Goal: Task Accomplishment & Management: Use online tool/utility

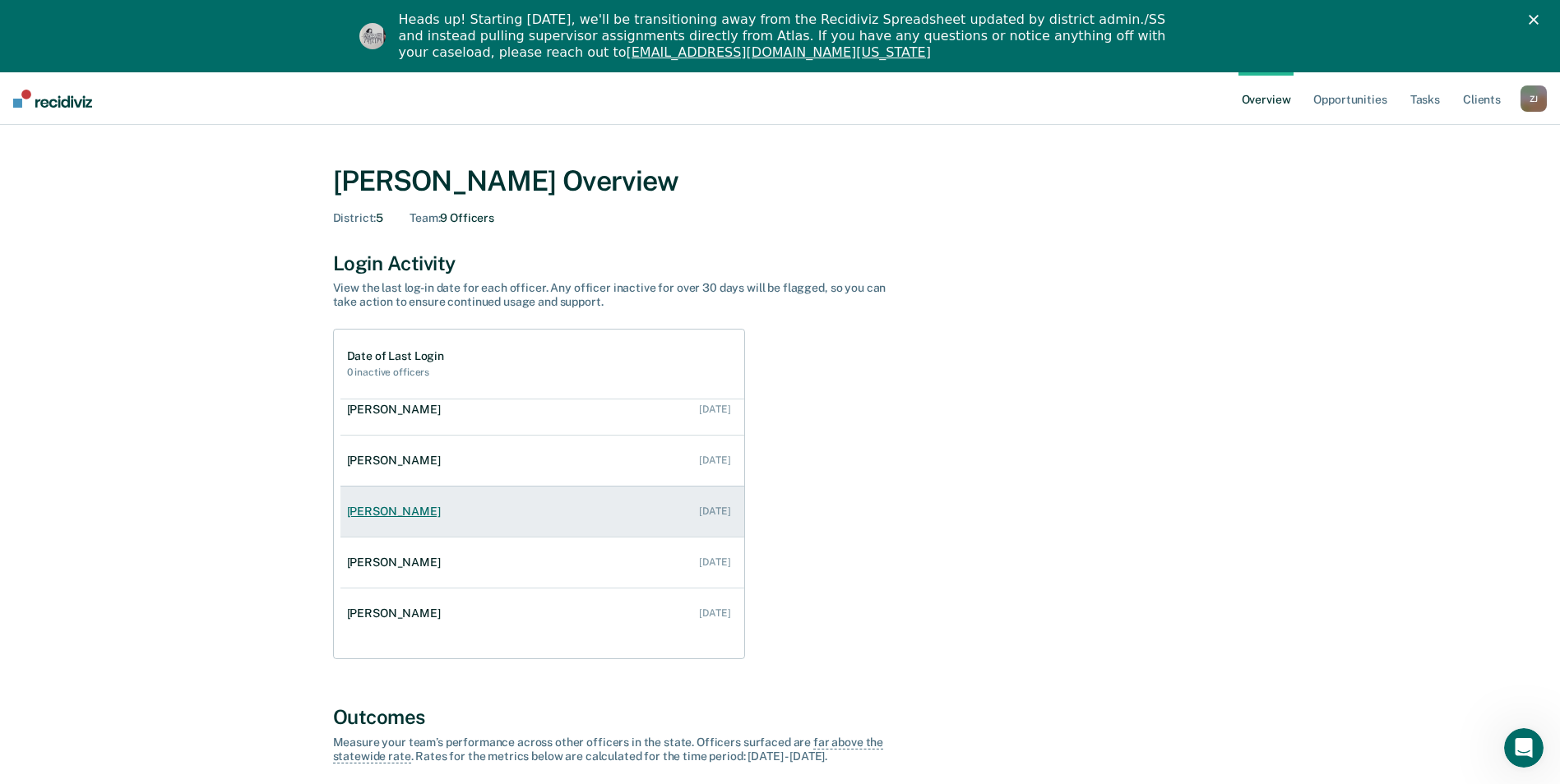
scroll to position [83, 0]
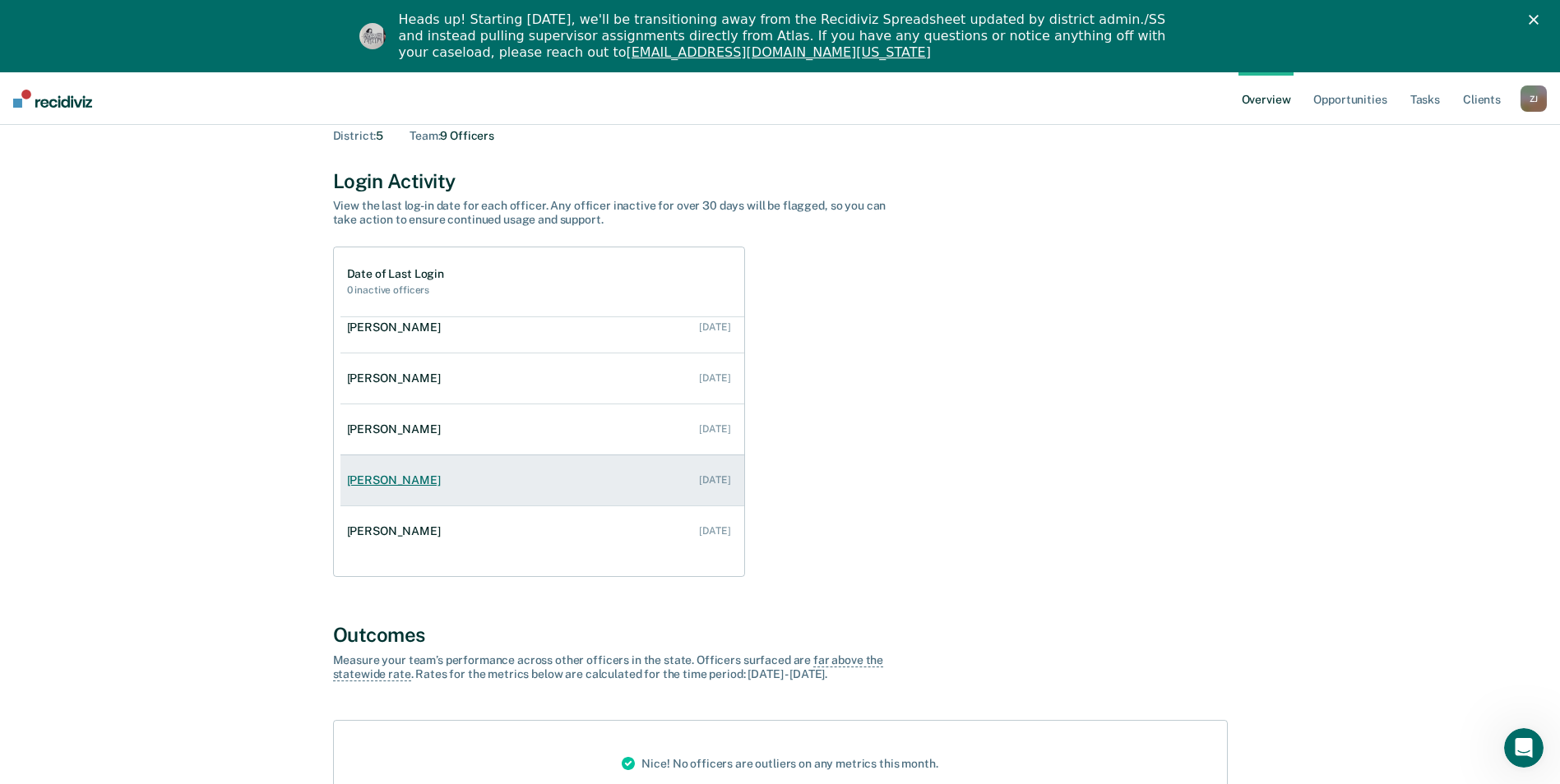
click at [525, 480] on link "[PERSON_NAME] [DATE]" at bounding box center [543, 480] width 404 height 47
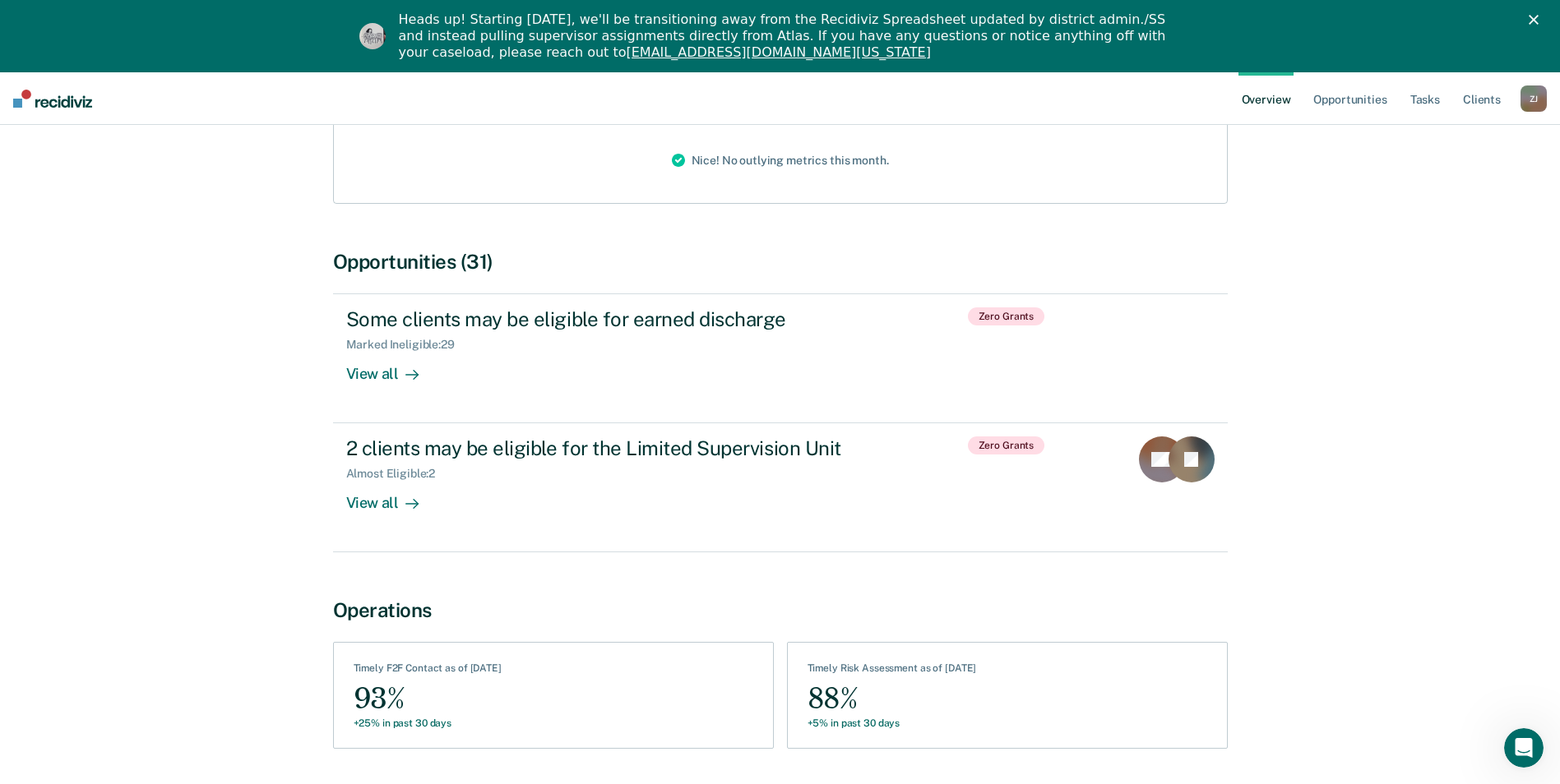
scroll to position [307, 0]
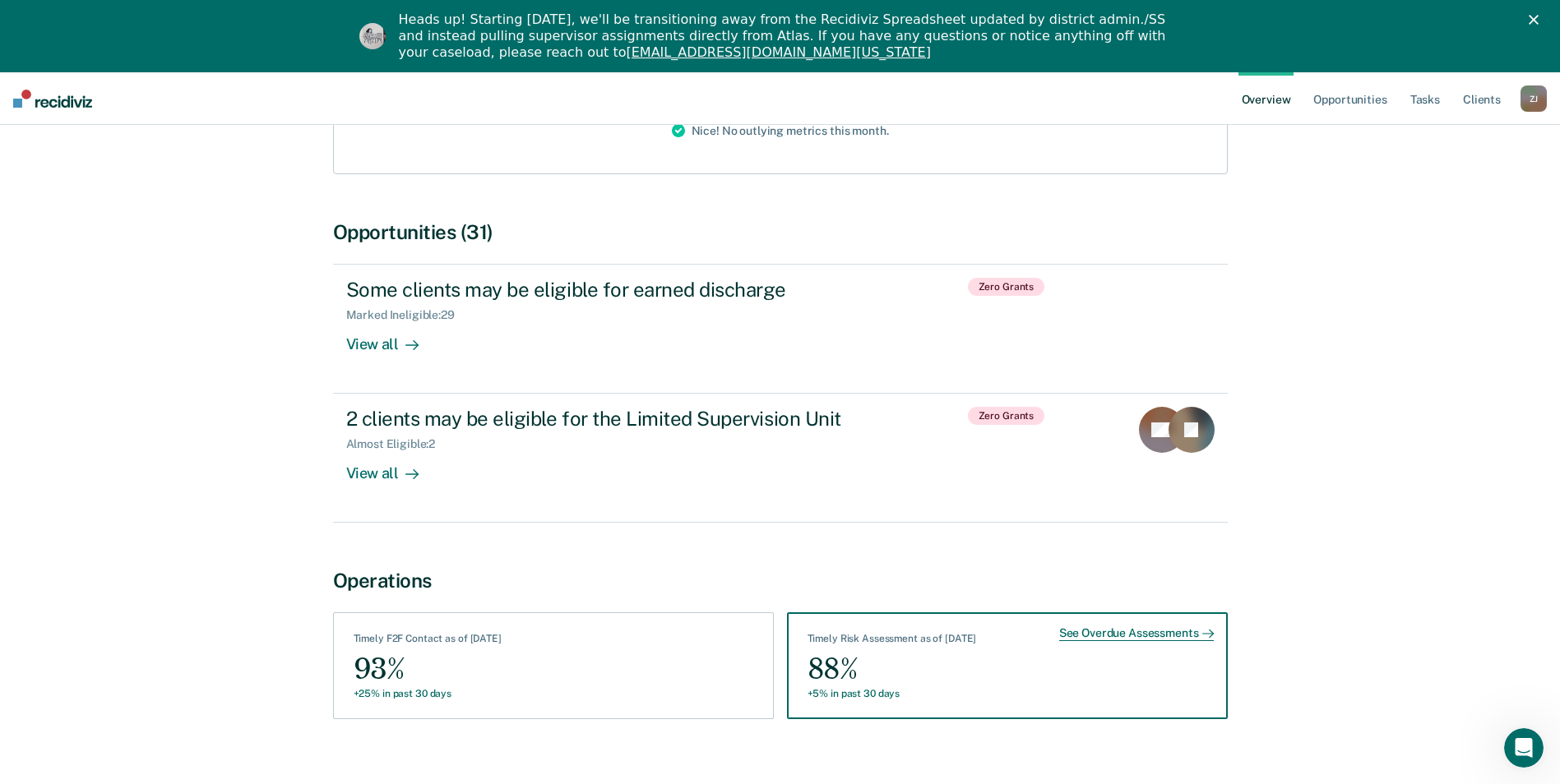
click at [1130, 627] on div "See Overdue Assessments" at bounding box center [1137, 634] width 155 height 15
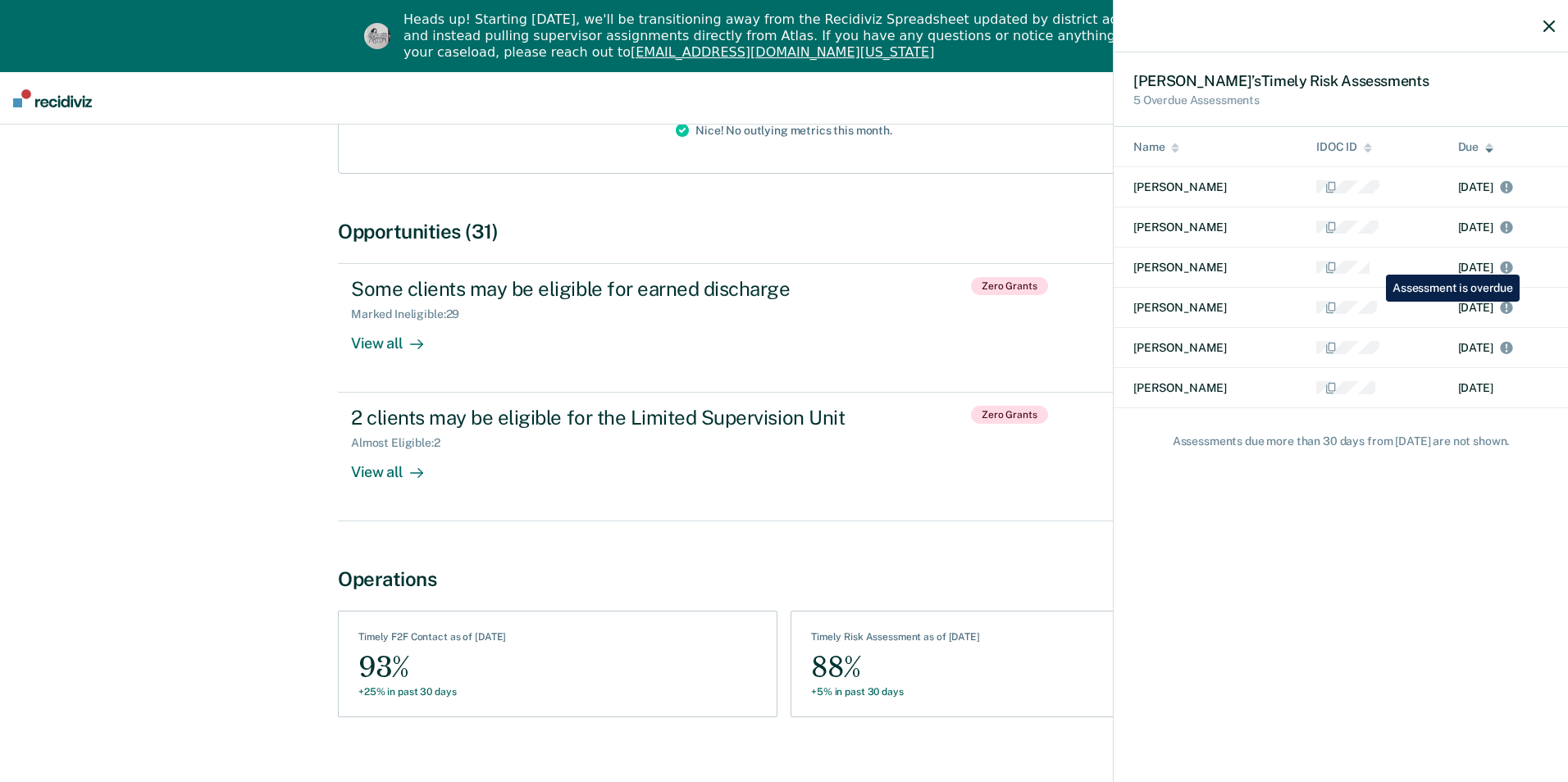
click at [1513, 263] on icon at bounding box center [1507, 268] width 12 height 12
click at [1548, 27] on icon "button" at bounding box center [1549, 25] width 11 height 11
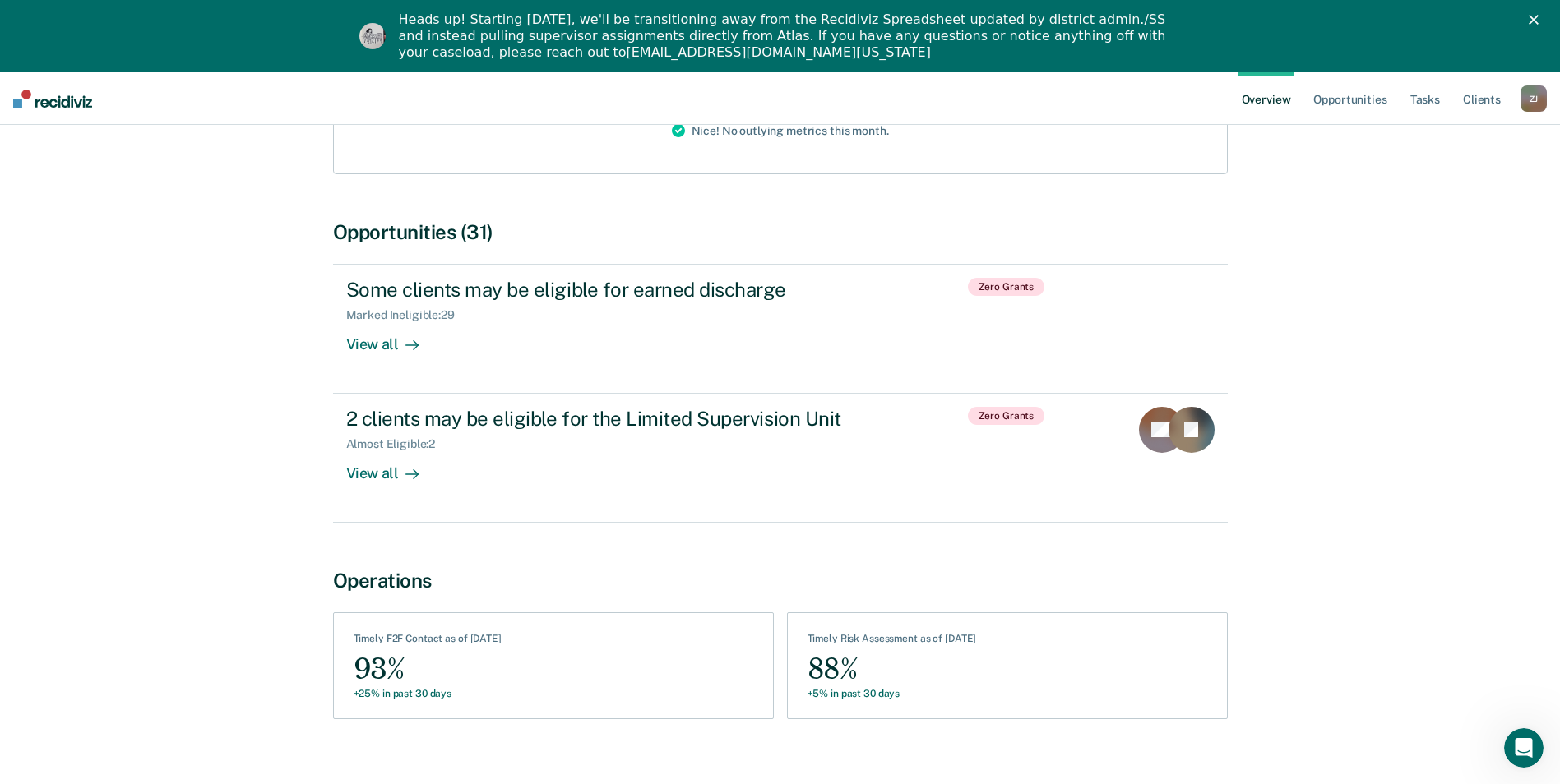
click at [1530, 101] on div "Z J" at bounding box center [1534, 98] width 26 height 26
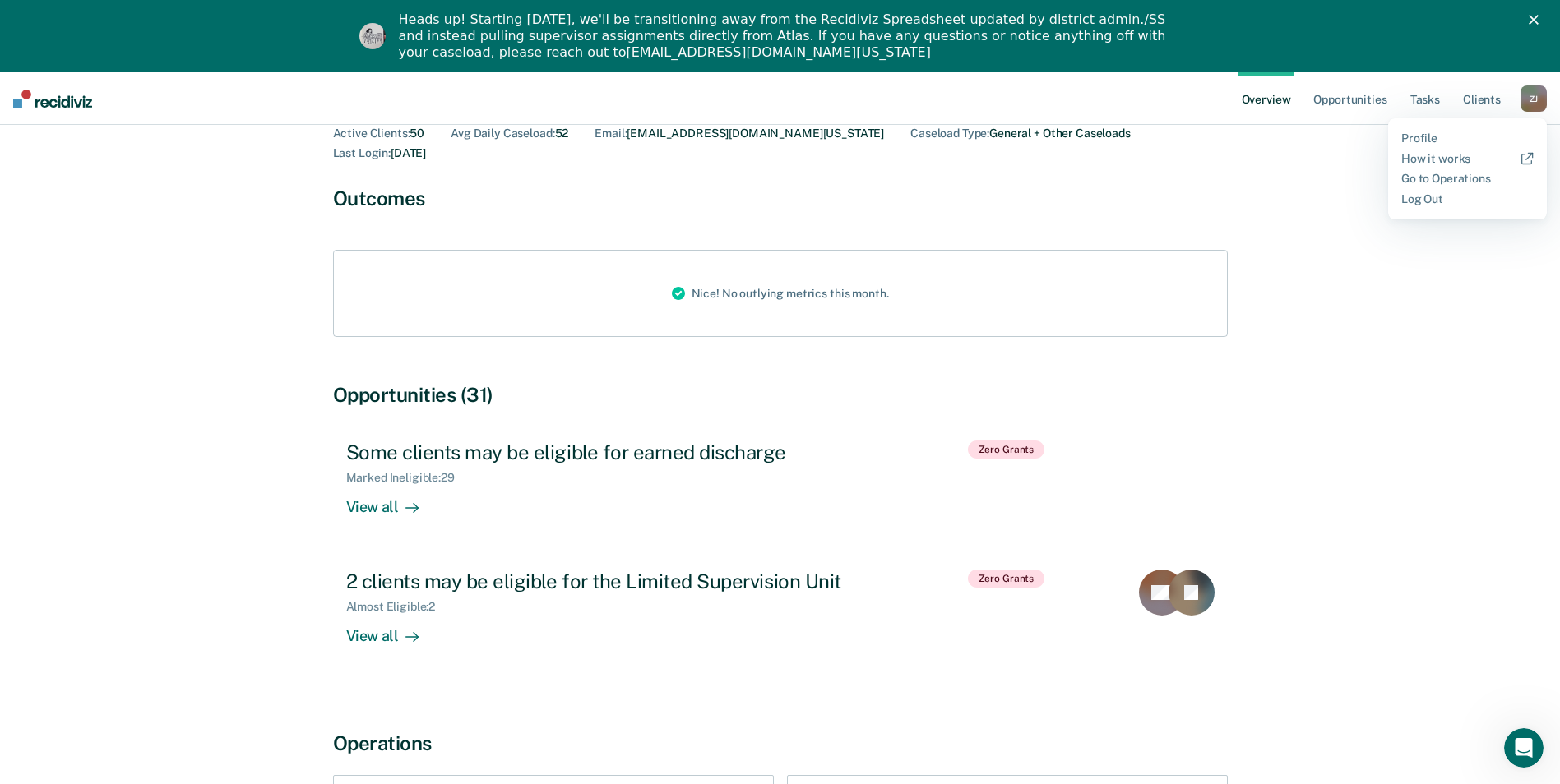
scroll to position [143, 0]
click at [1348, 287] on div "[PERSON_NAME] Overview / [PERSON_NAME] Profile [PERSON_NAME] Active Clients : 5…" at bounding box center [779, 459] width 1520 height 915
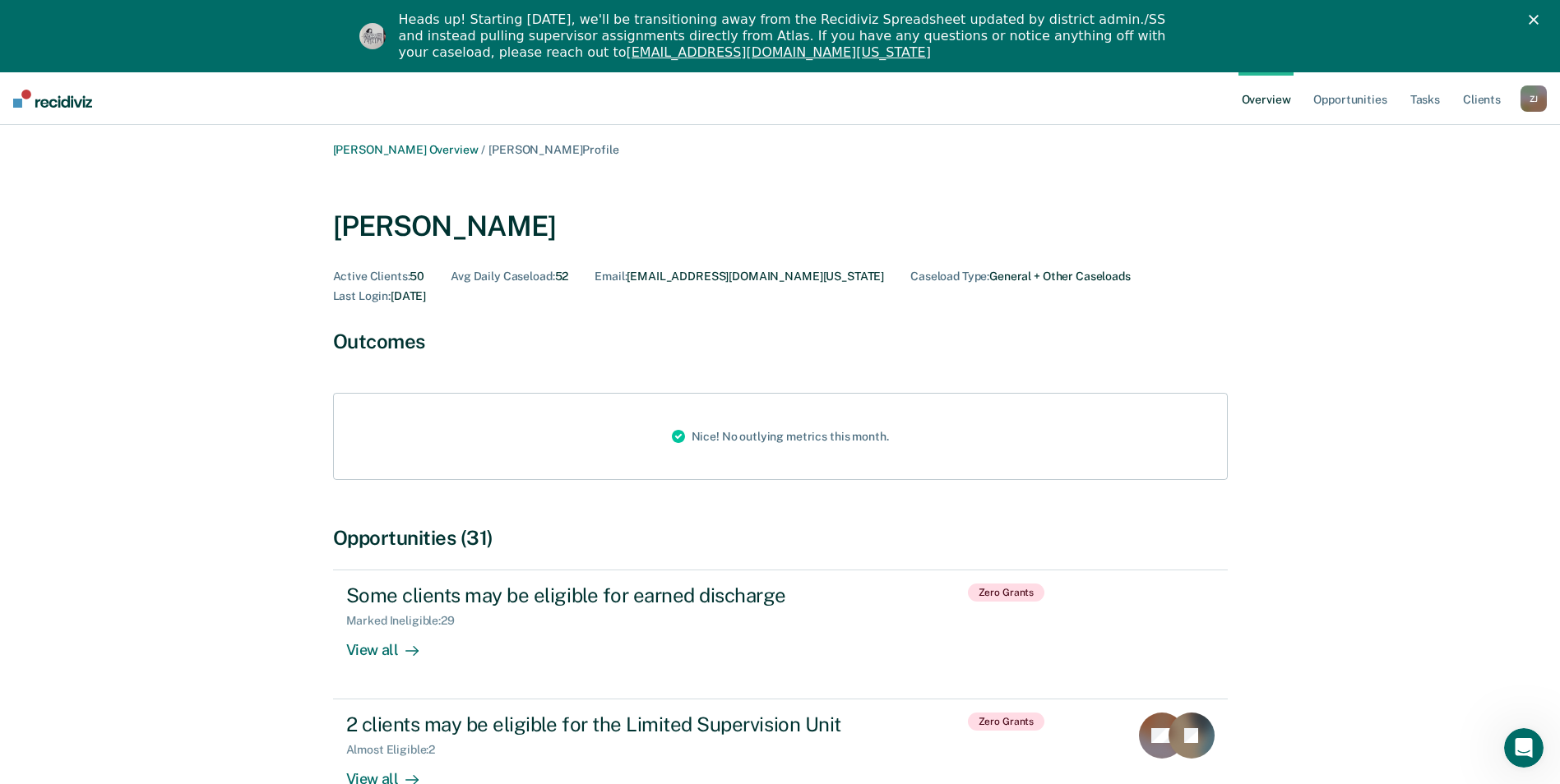
scroll to position [0, 0]
click at [1428, 100] on link "Tasks" at bounding box center [1425, 98] width 36 height 53
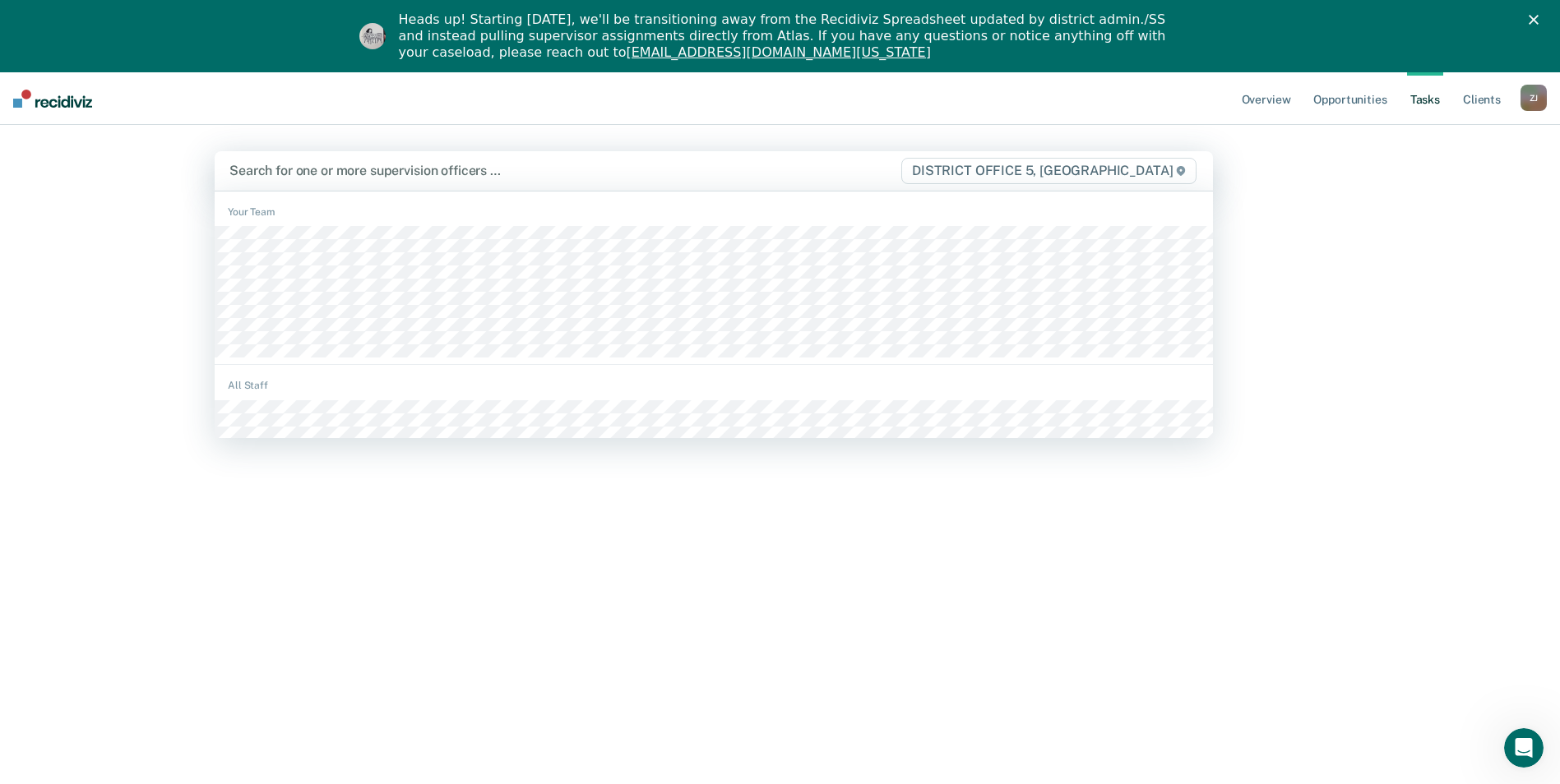
click at [304, 169] on div at bounding box center [564, 171] width 670 height 19
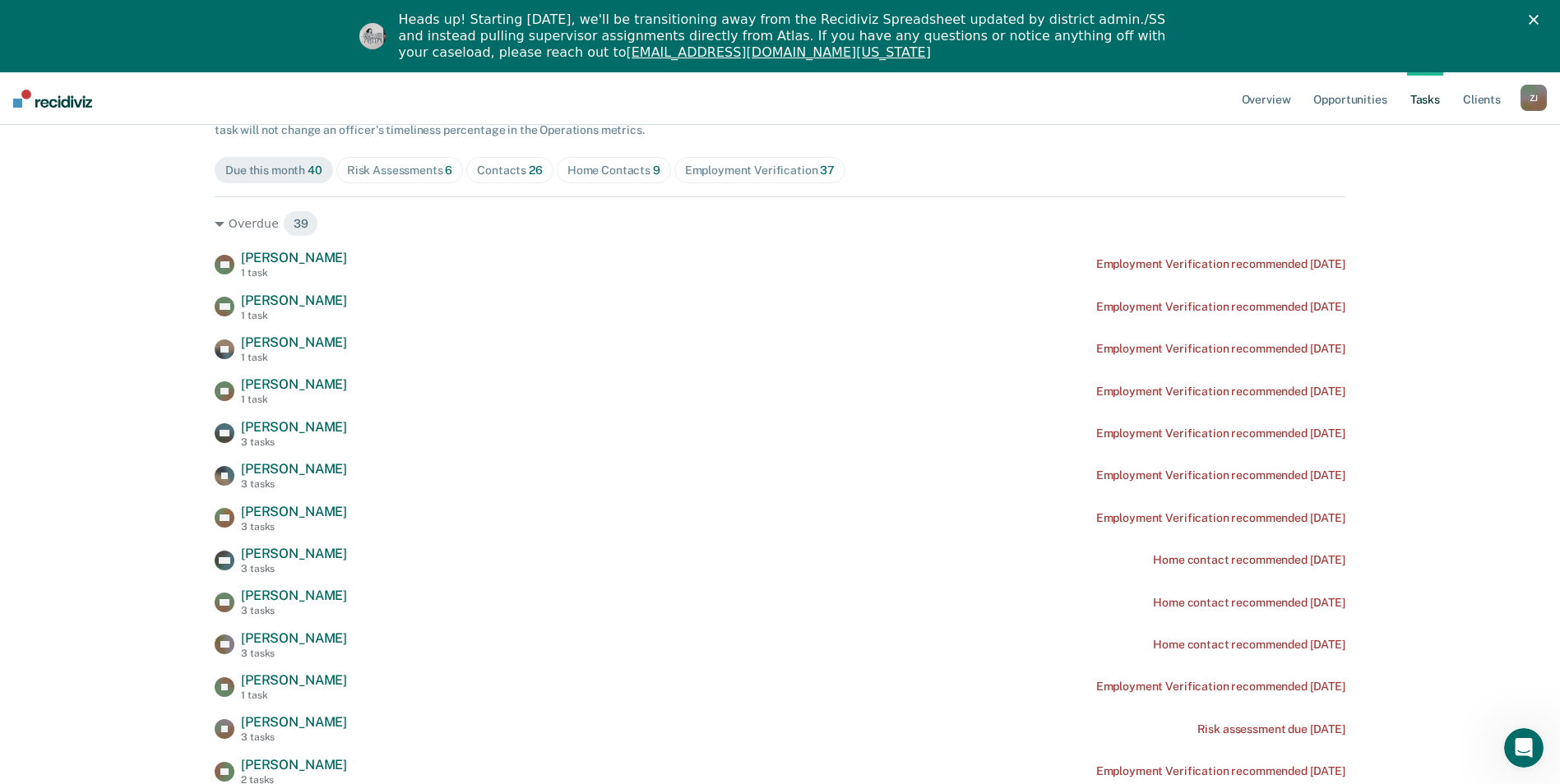
scroll to position [83, 0]
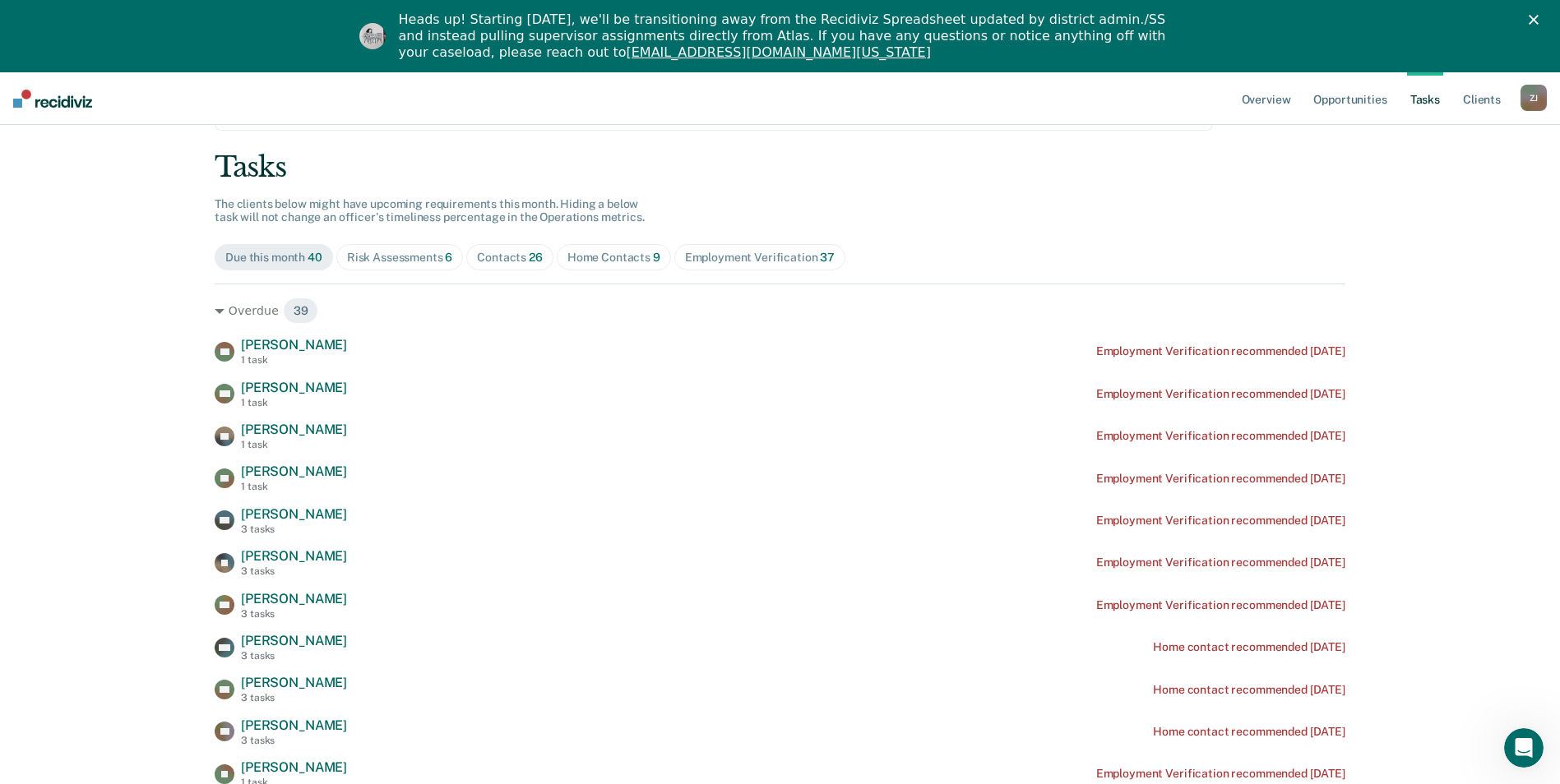
click at [381, 262] on div "Risk Assessments 6" at bounding box center [400, 258] width 106 height 14
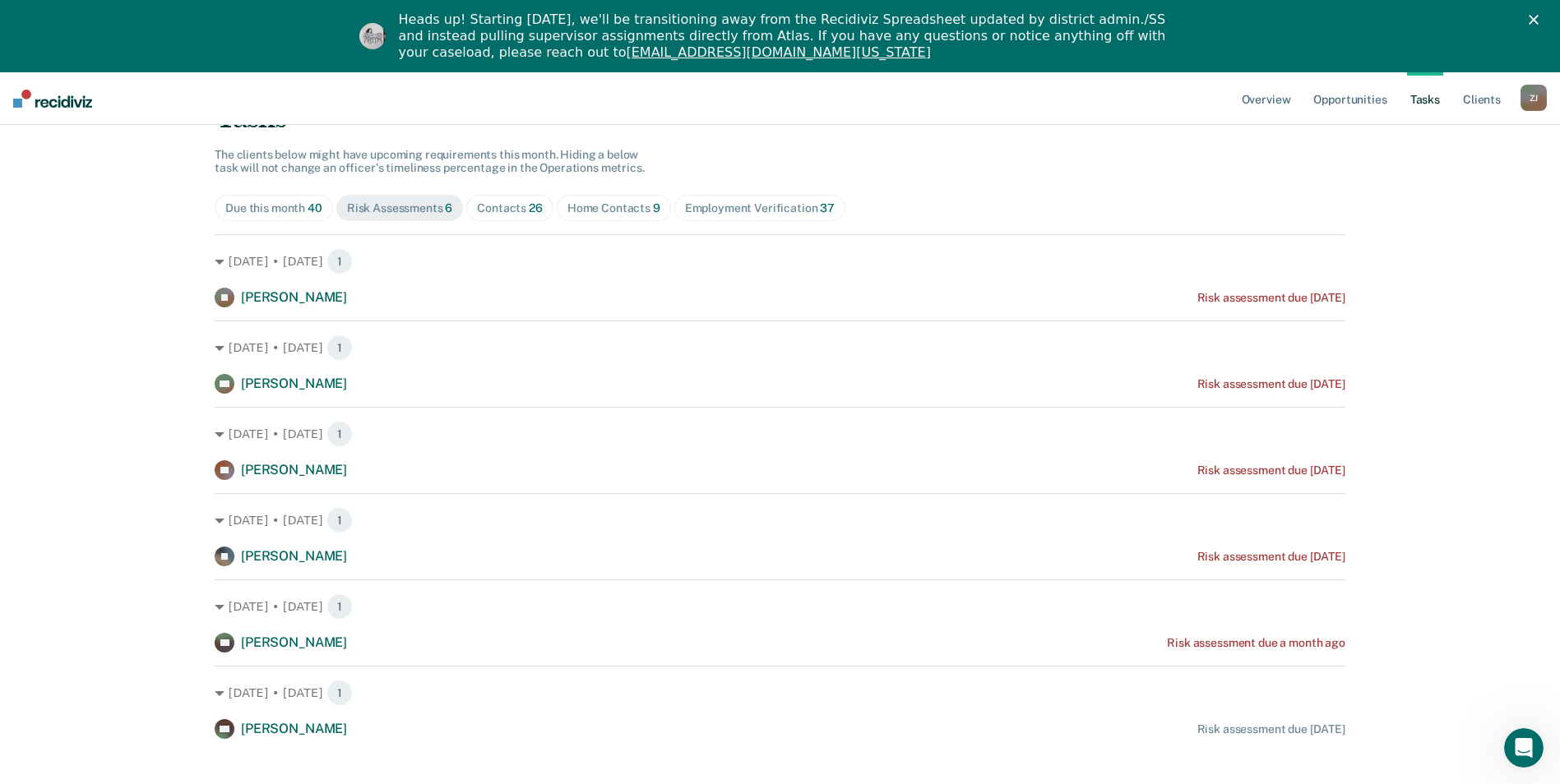
scroll to position [152, 0]
